Goal: Communication & Community: Answer question/provide support

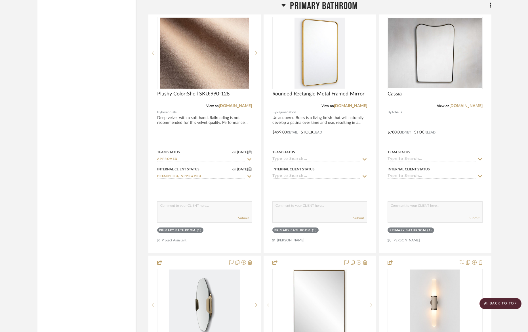
scroll to position [1771, 0]
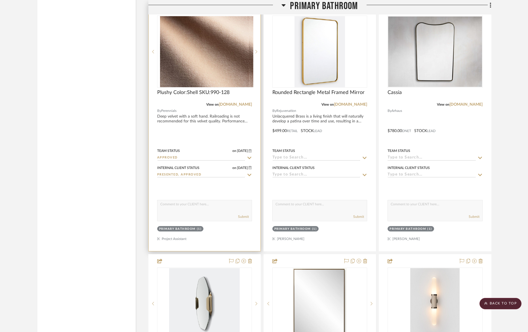
click at [185, 100] on div "Plushy Color:Shell SKU:990-128" at bounding box center [204, 95] width 95 height 12
click at [241, 90] on div "Plushy Color:Shell SKU:990-128" at bounding box center [204, 95] width 95 height 12
click at [239, 84] on img "0" at bounding box center [204, 51] width 89 height 71
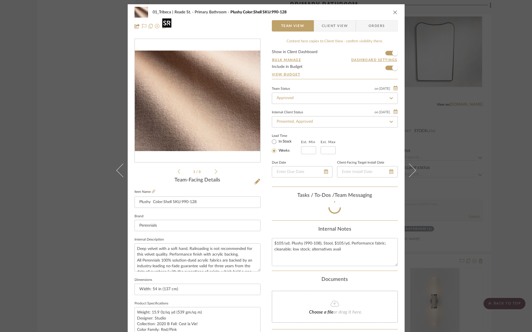
scroll to position [46, 0]
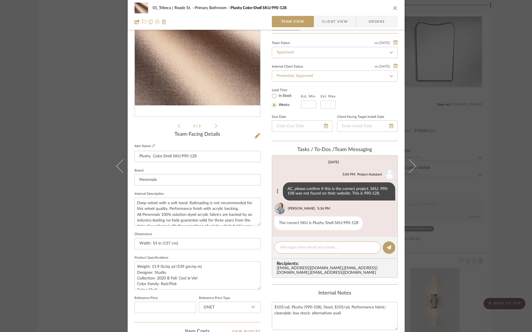
click at [277, 192] on icon at bounding box center [277, 191] width 1 height 5
click at [261, 187] on button "Edit Message" at bounding box center [252, 186] width 39 height 14
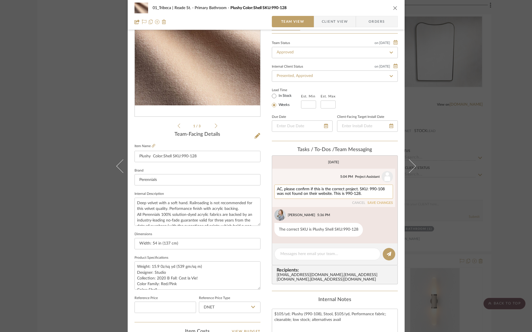
click at [352, 190] on textarea "AC, please confirm if this is the correct project. SKU: 990-108 was not found o…" at bounding box center [334, 191] width 114 height 9
type textarea "AC, please confirm if this is the correct product. SKU: 990-108 was not found o…"
click at [340, 212] on div "[PERSON_NAME] 5:36 PM" at bounding box center [335, 214] width 121 height 11
click at [388, 253] on icon at bounding box center [389, 254] width 5 height 5
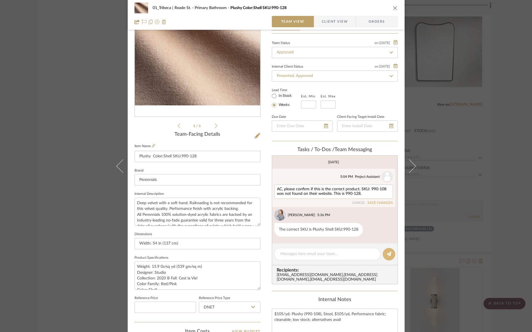
click at [388, 253] on icon at bounding box center [389, 254] width 5 height 5
click at [375, 204] on button "SAVE CHANGES" at bounding box center [381, 203] width 26 height 4
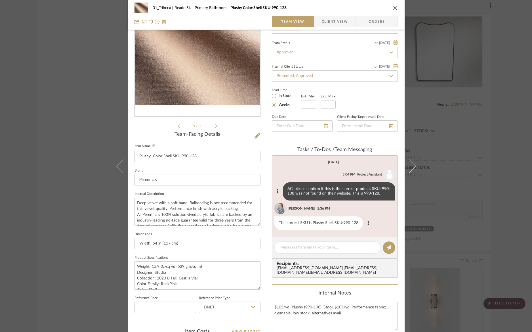
click at [331, 225] on div "The correct SKU is Plushy Shell SKU:990-128" at bounding box center [319, 223] width 89 height 14
click at [370, 225] on div "The correct SKU is Plushy Shell SKU:990-128" at bounding box center [335, 223] width 121 height 14
click at [367, 224] on button at bounding box center [368, 223] width 7 height 7
click at [380, 222] on div at bounding box center [266, 166] width 532 height 332
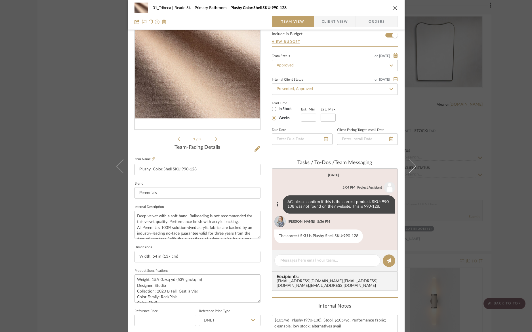
scroll to position [0, 0]
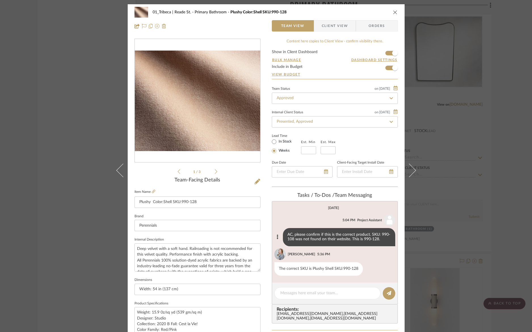
click at [393, 13] on icon "close" at bounding box center [395, 12] width 5 height 5
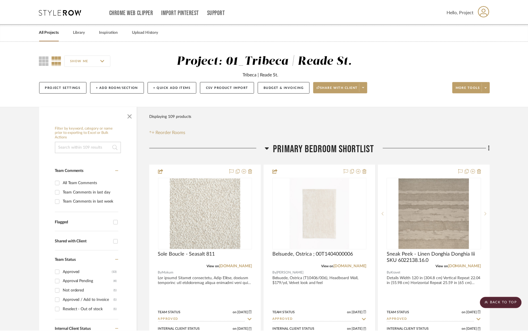
scroll to position [1771, 0]
